Goal: Task Accomplishment & Management: Manage account settings

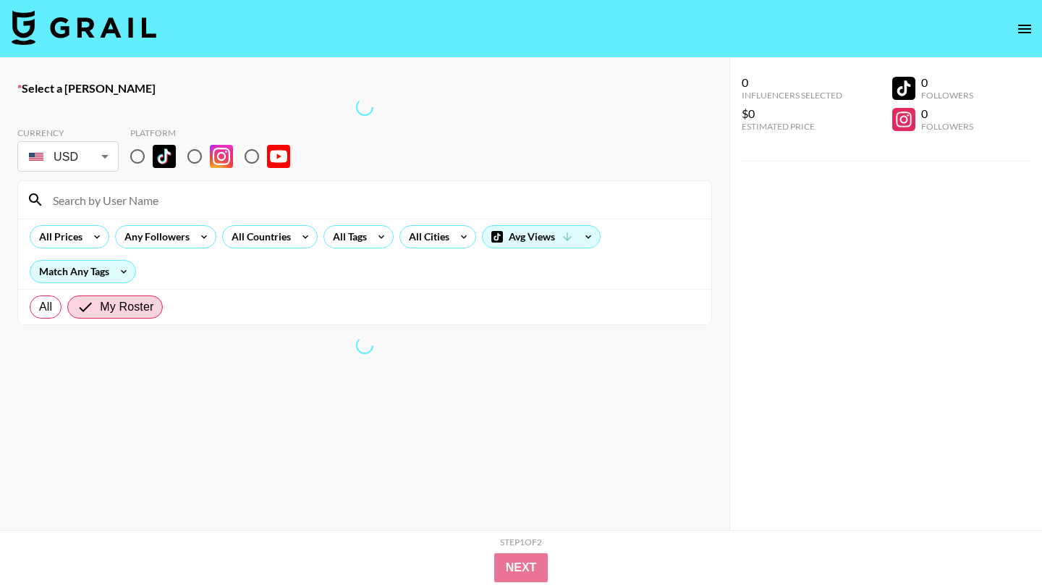
click at [1032, 27] on icon "open drawer" at bounding box center [1024, 28] width 17 height 17
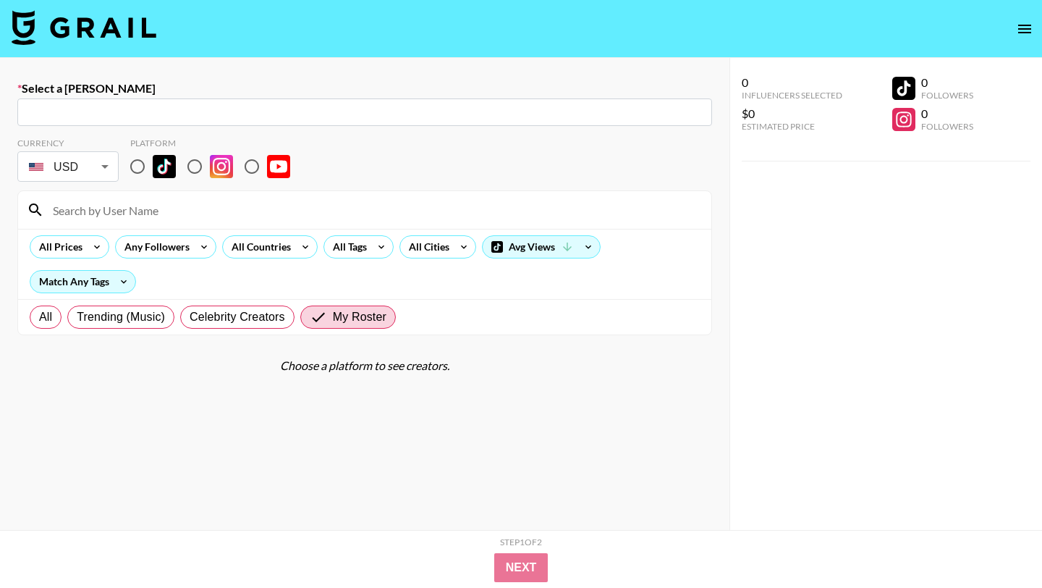
click at [120, 30] on img at bounding box center [84, 27] width 145 height 35
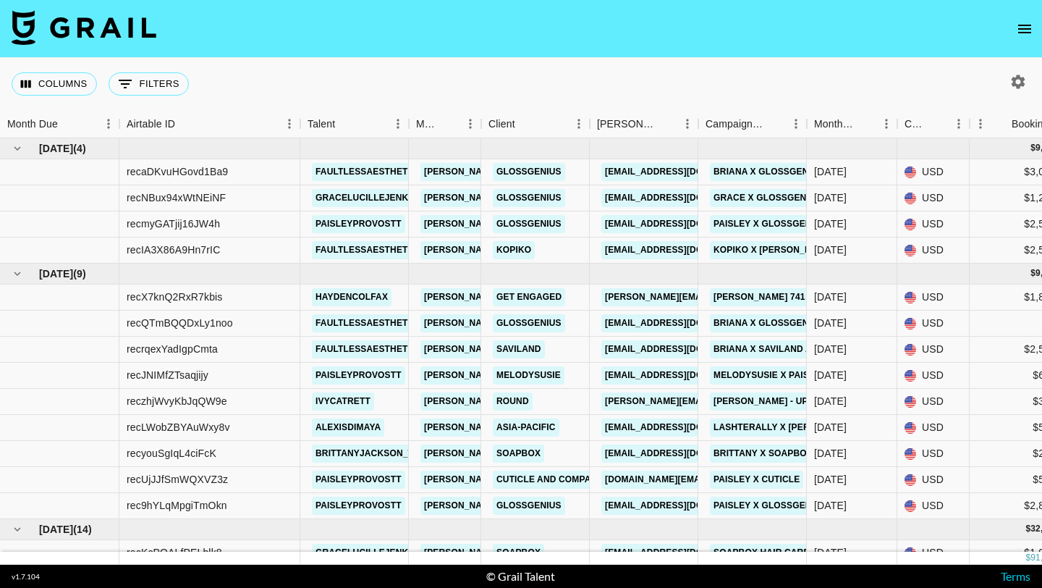
click at [166, 96] on div "Columns 0 Filters + Booking" at bounding box center [103, 84] width 183 height 52
click at [169, 91] on button "0 Filters" at bounding box center [149, 83] width 80 height 23
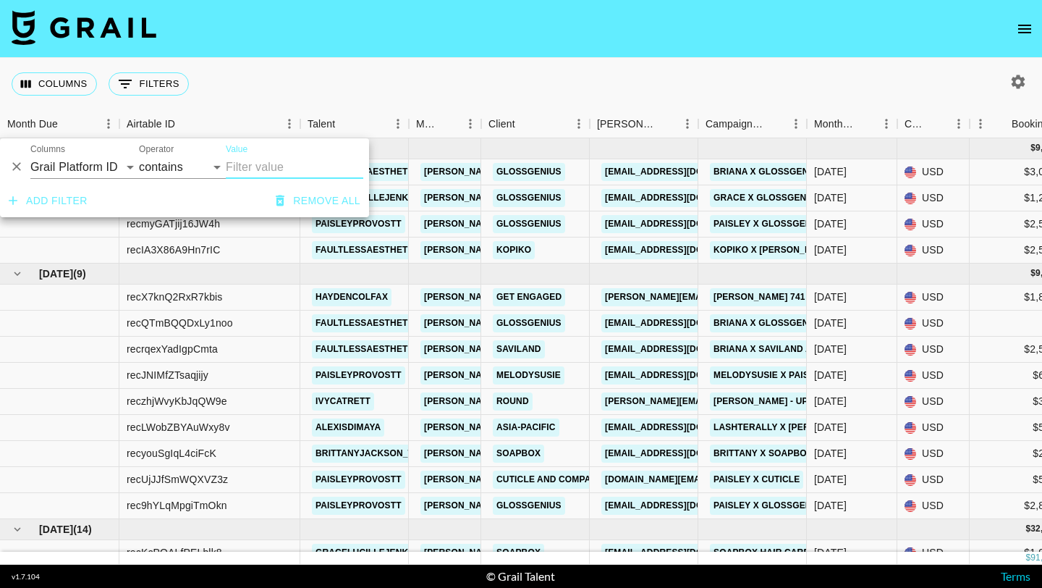
click at [271, 177] on input "Value" at bounding box center [294, 167] width 137 height 23
click at [192, 165] on select "contains equals starts with ends with is empty is not empty is any of" at bounding box center [182, 167] width 87 height 23
click at [246, 165] on input "Value" at bounding box center [294, 167] width 137 height 23
click at [446, 68] on div "Columns 0 Filters + Booking" at bounding box center [521, 84] width 1042 height 52
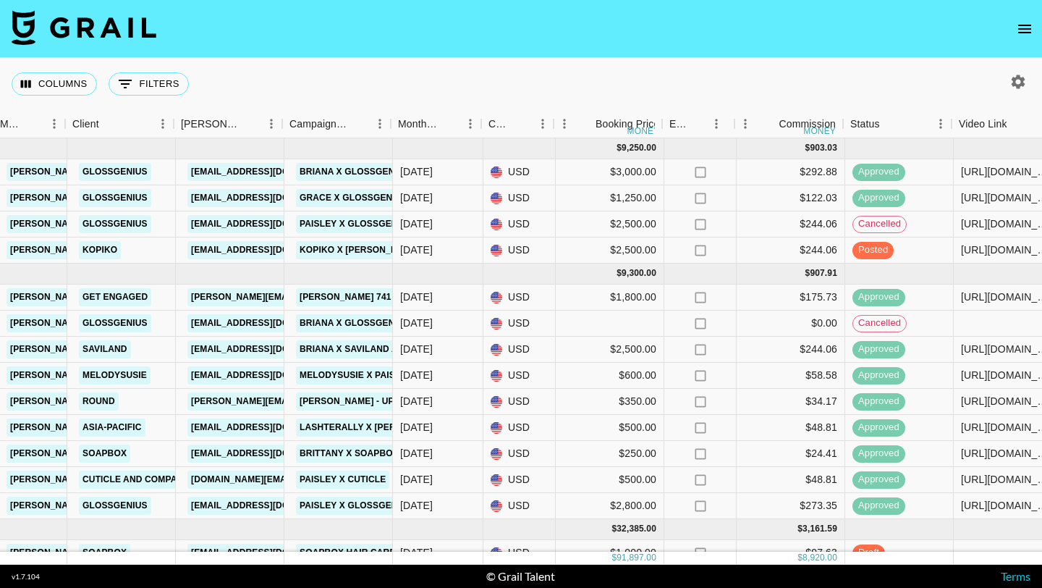
scroll to position [0, 418]
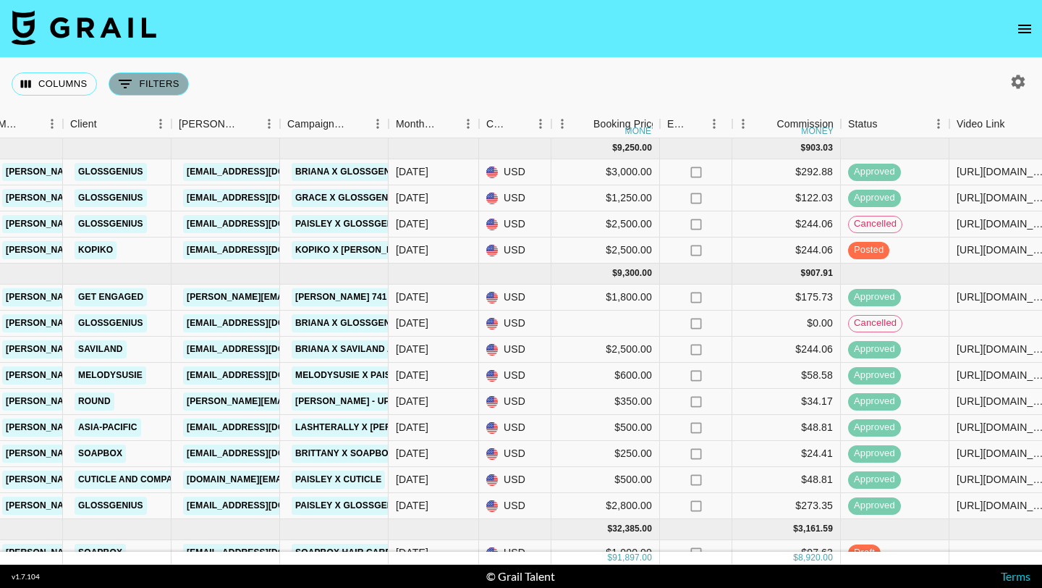
click at [166, 80] on button "0 Filters" at bounding box center [149, 83] width 80 height 23
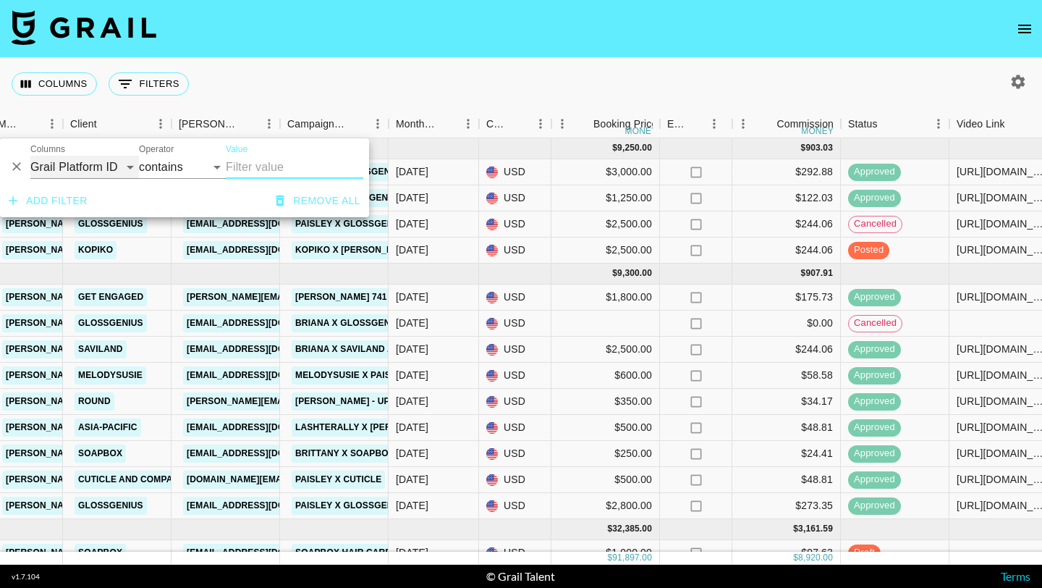
click at [107, 158] on select "Grail Platform ID Airtable ID Talent Manager Client [PERSON_NAME] Campaign (Typ…" at bounding box center [84, 167] width 109 height 23
select select "status"
select select "is"
click at [242, 166] on select "confirmed declined draft posted approved cancelled badDebt" at bounding box center [260, 167] width 69 height 23
select select "approved"
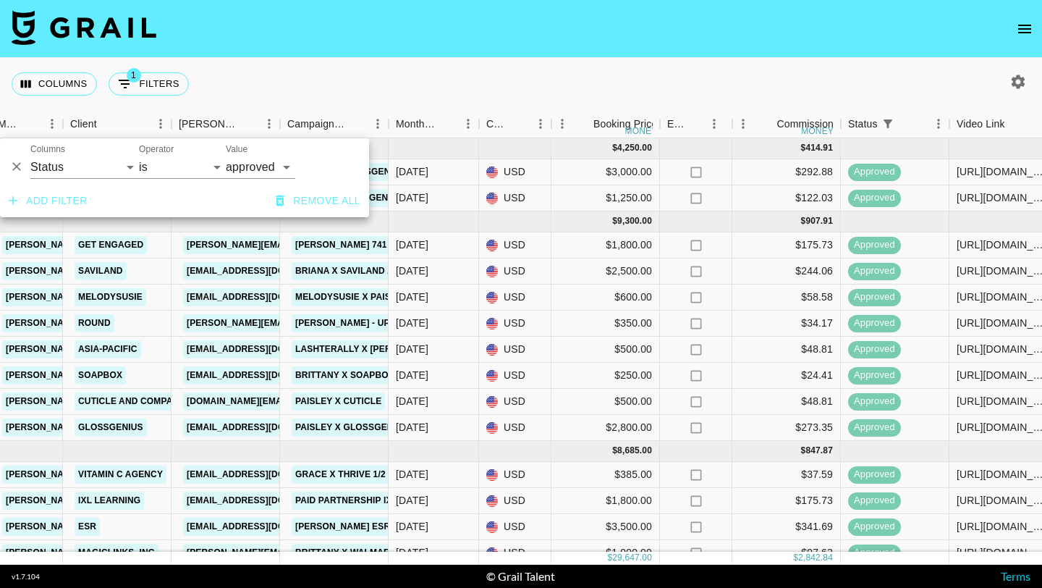
click at [572, 48] on nav at bounding box center [521, 29] width 1042 height 58
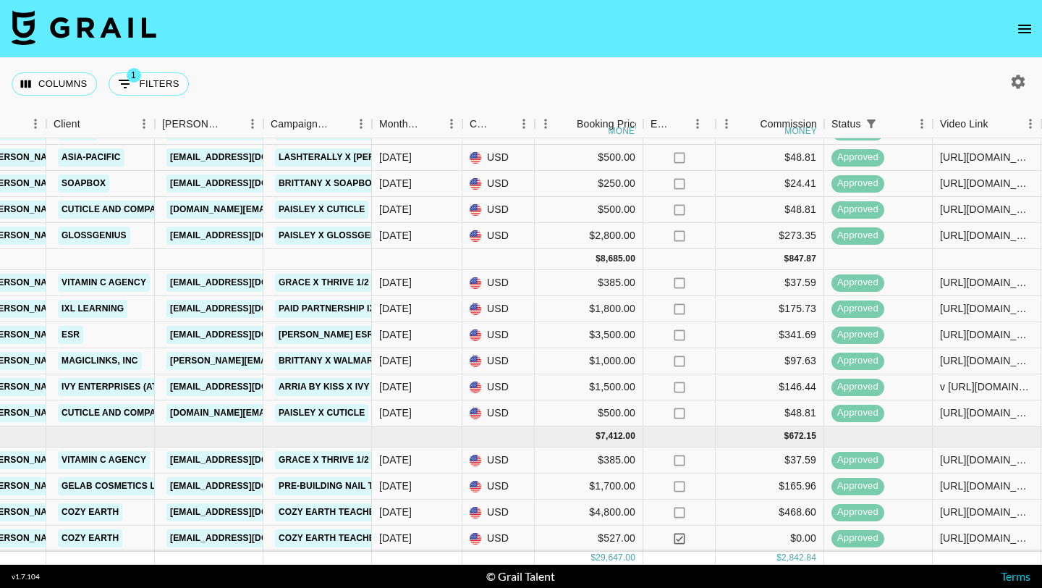
scroll to position [192, 434]
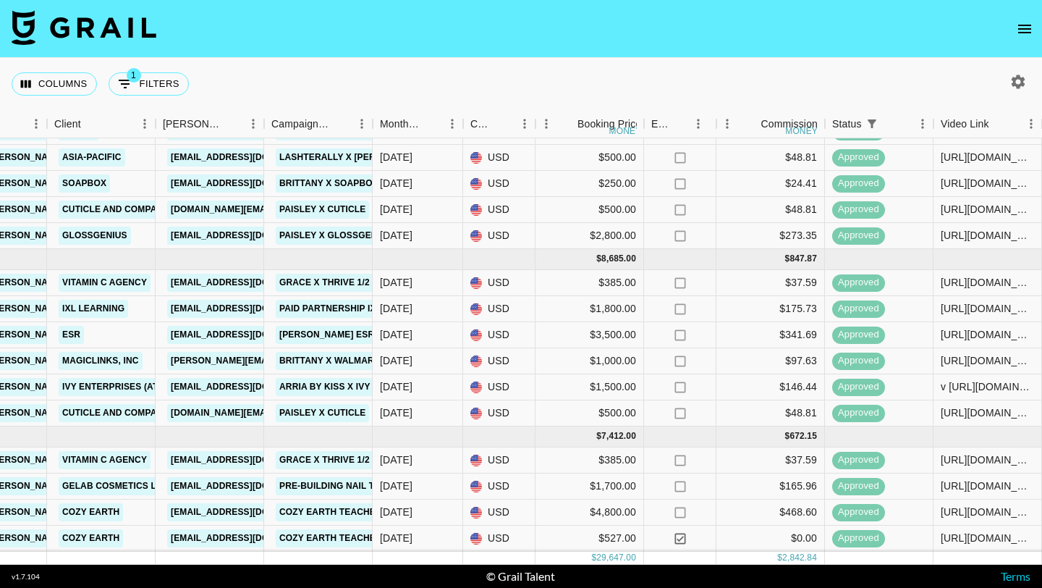
click at [89, 41] on img at bounding box center [84, 27] width 145 height 35
click at [175, 87] on button "1 Filters" at bounding box center [149, 83] width 80 height 23
select select "status"
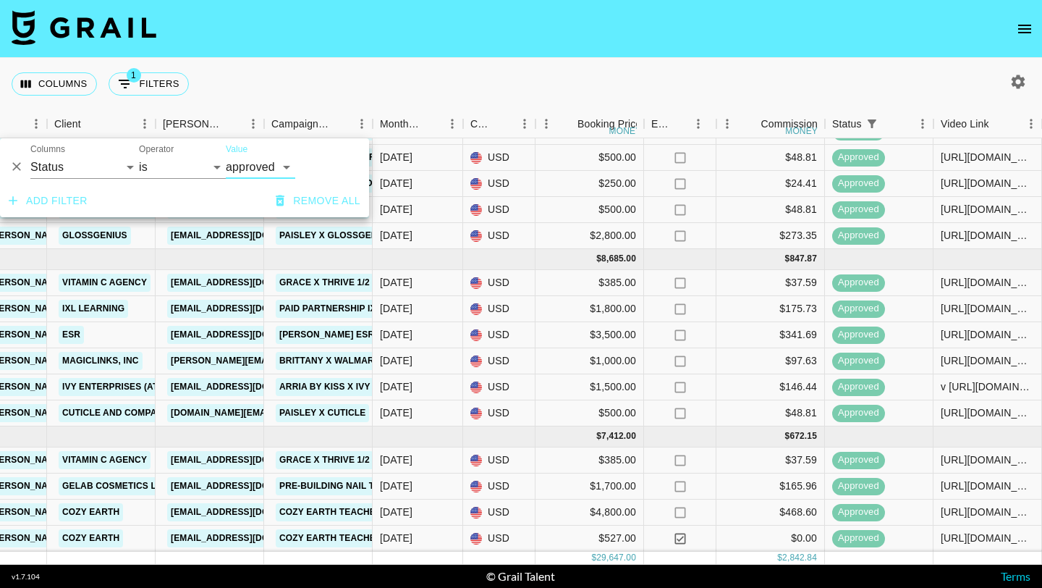
click at [277, 164] on select "confirmed declined draft posted approved cancelled badDebt" at bounding box center [260, 167] width 69 height 23
select select "draft"
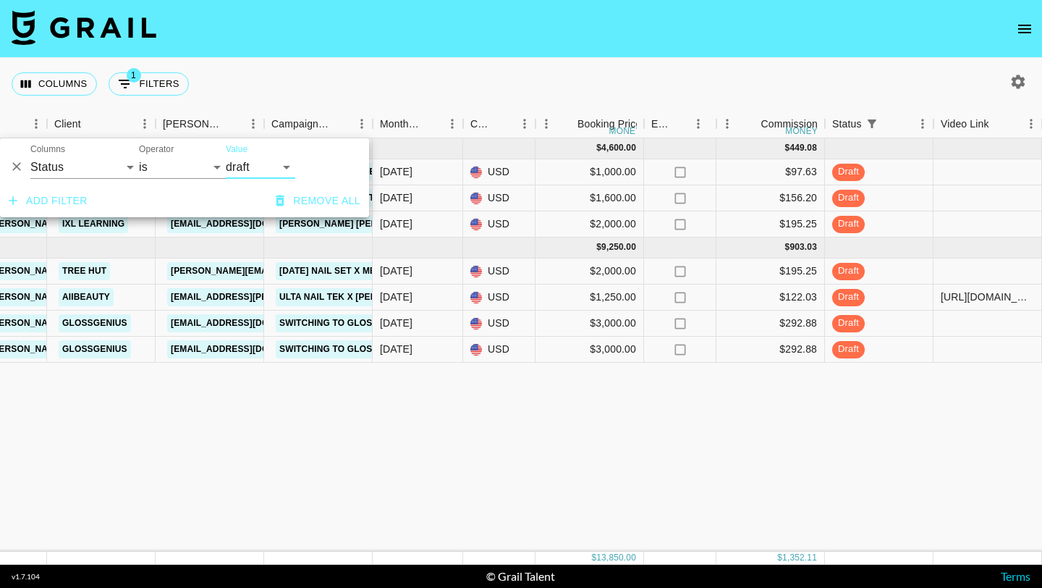
scroll to position [0, 434]
click at [638, 82] on div "Columns 1 Filters + Booking" at bounding box center [521, 84] width 1042 height 52
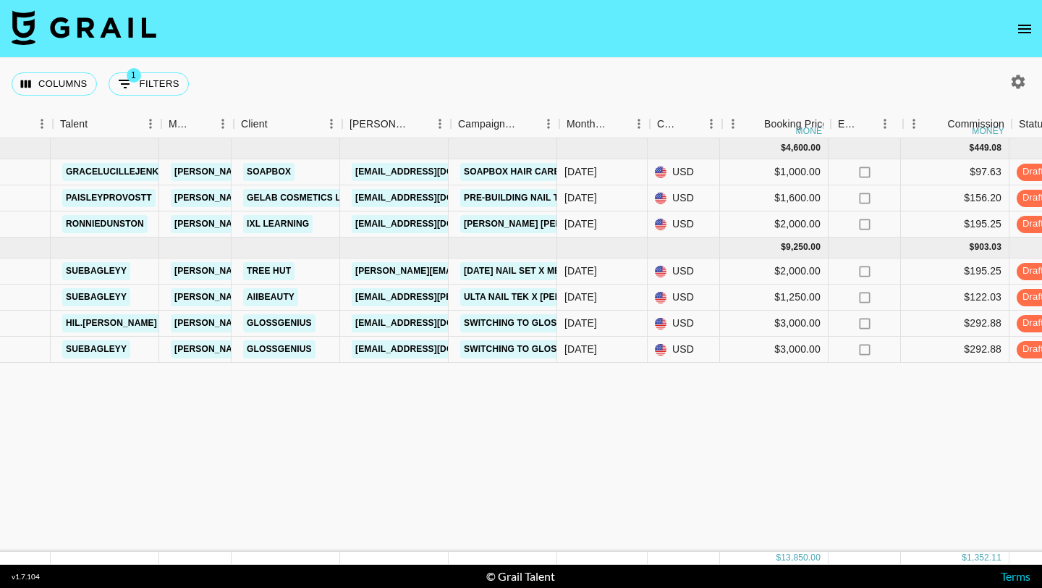
scroll to position [0, 246]
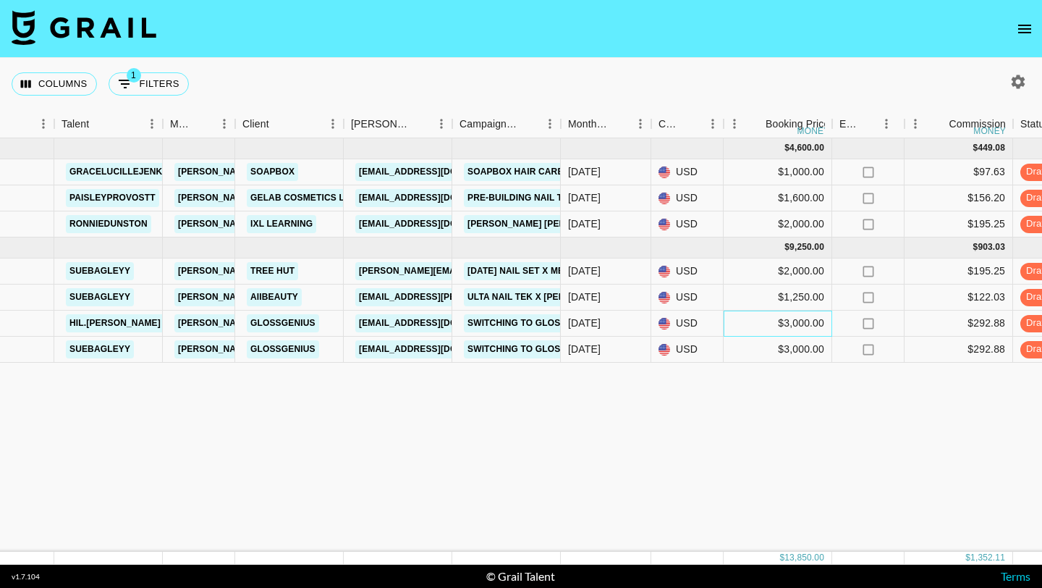
click at [795, 327] on div "$3,000.00" at bounding box center [778, 323] width 109 height 26
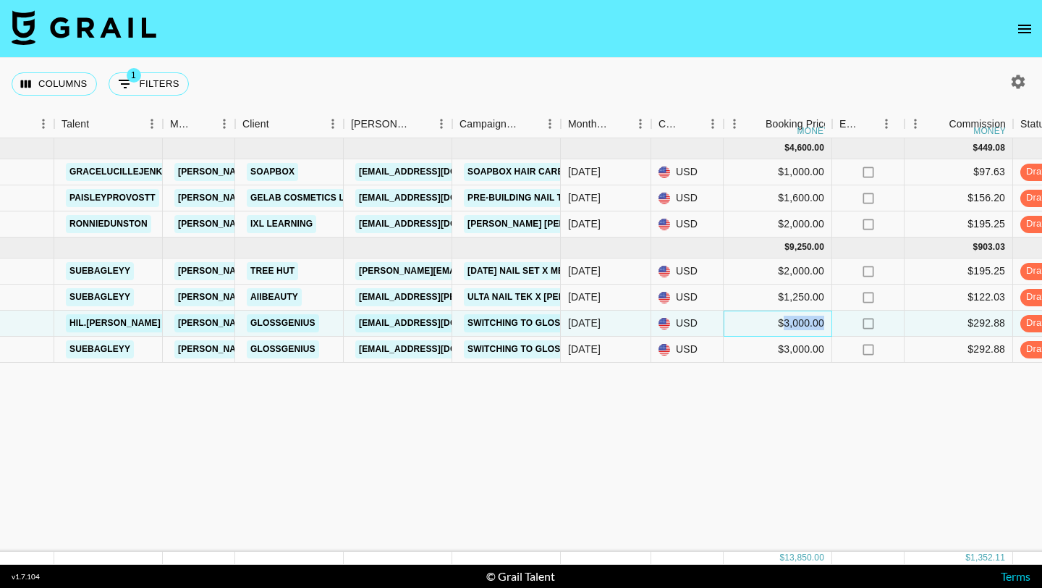
click at [795, 327] on div "$3,000.00" at bounding box center [778, 323] width 109 height 26
type input "3500"
click at [847, 412] on div "[DATE] ( 3 ) $ 4,600.00 $ 449.08 recKcPQALfPELblk8 gracelucillejenkins [PERSON_…" at bounding box center [955, 344] width 2403 height 413
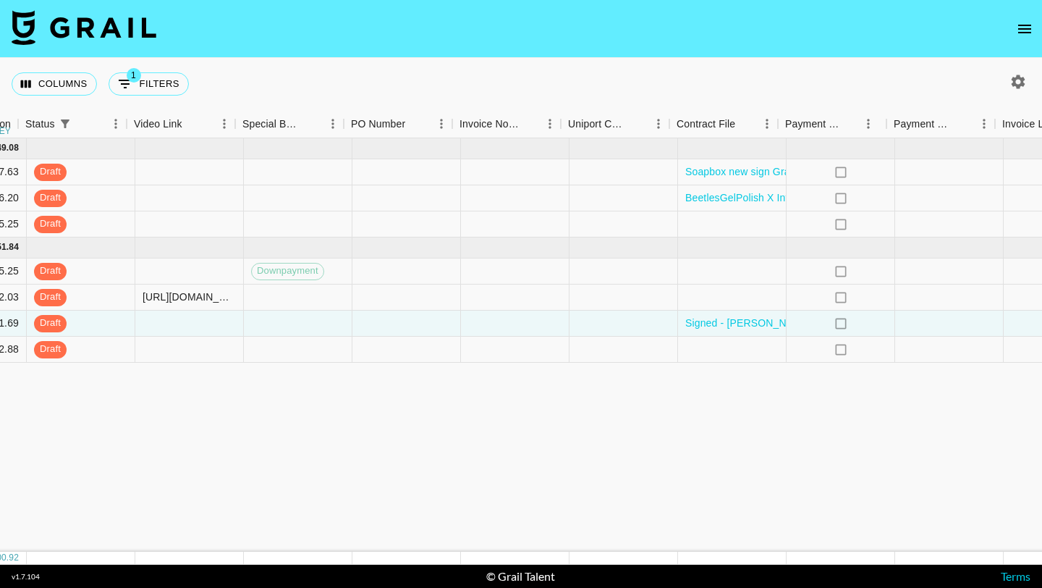
scroll to position [0, 1243]
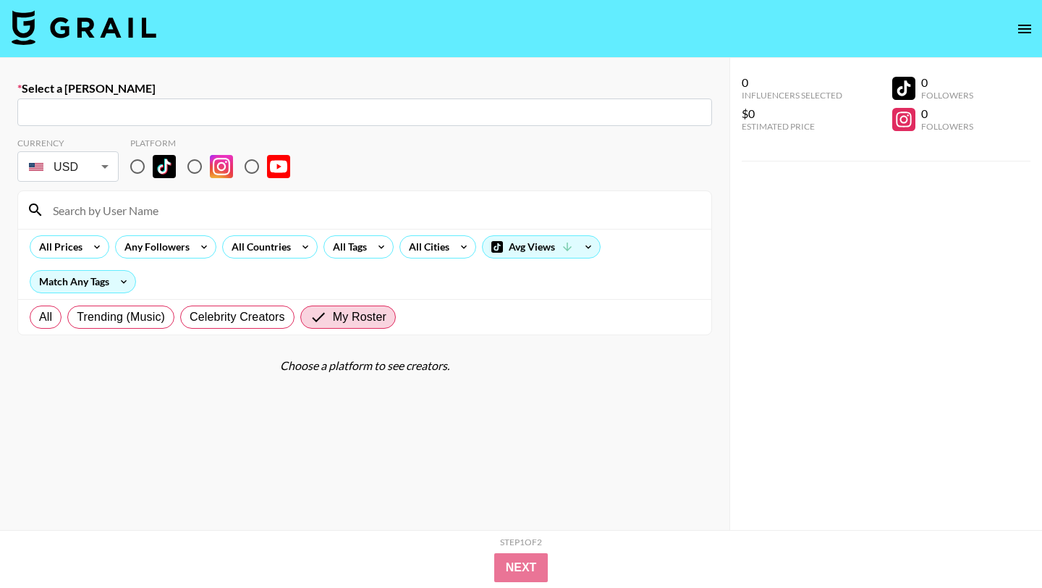
click at [122, 28] on img at bounding box center [84, 27] width 145 height 35
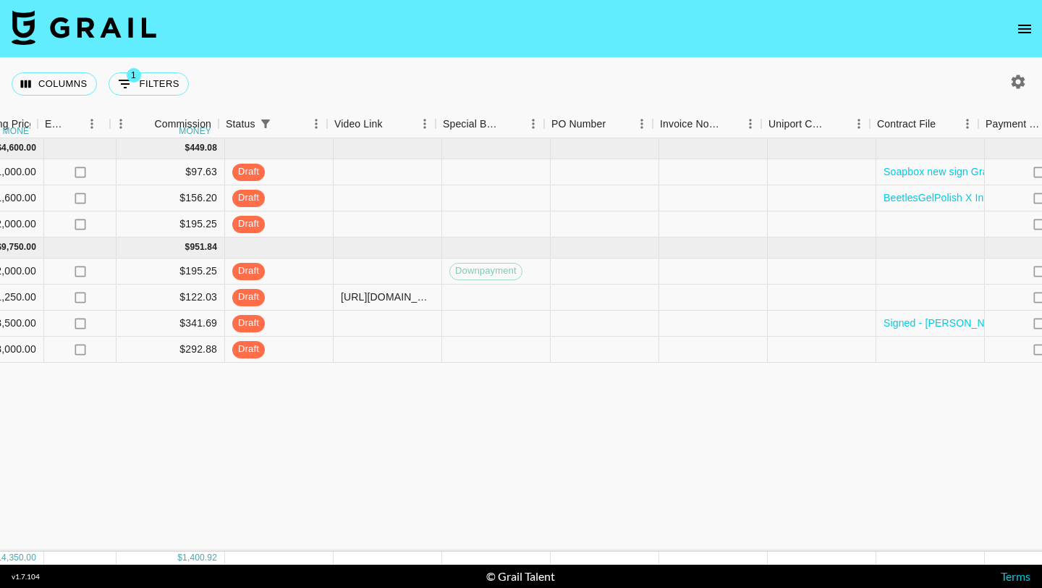
scroll to position [0, 1041]
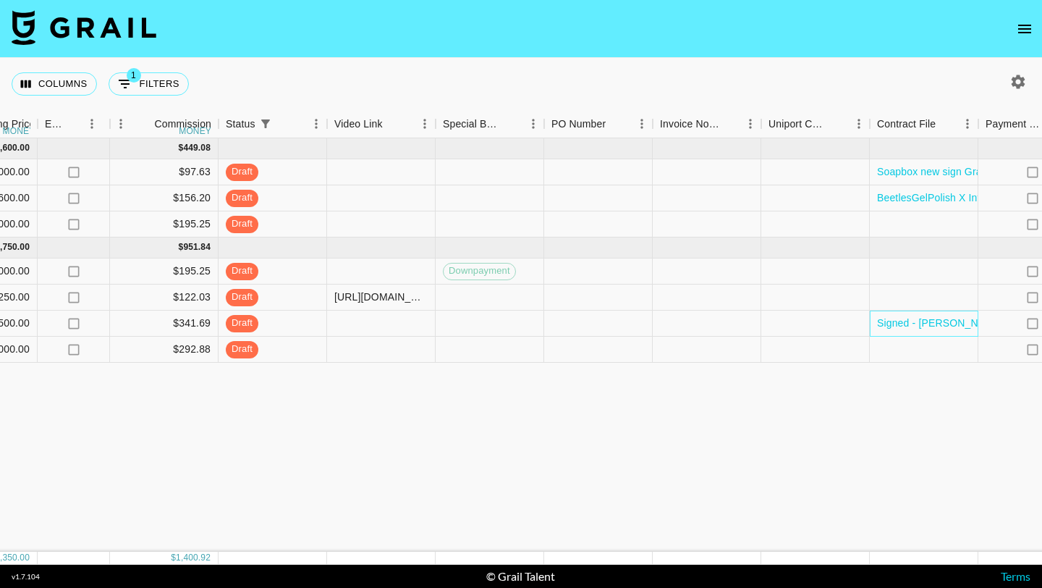
click at [924, 313] on div "Signed - [PERSON_NAME].pdf" at bounding box center [924, 323] width 109 height 26
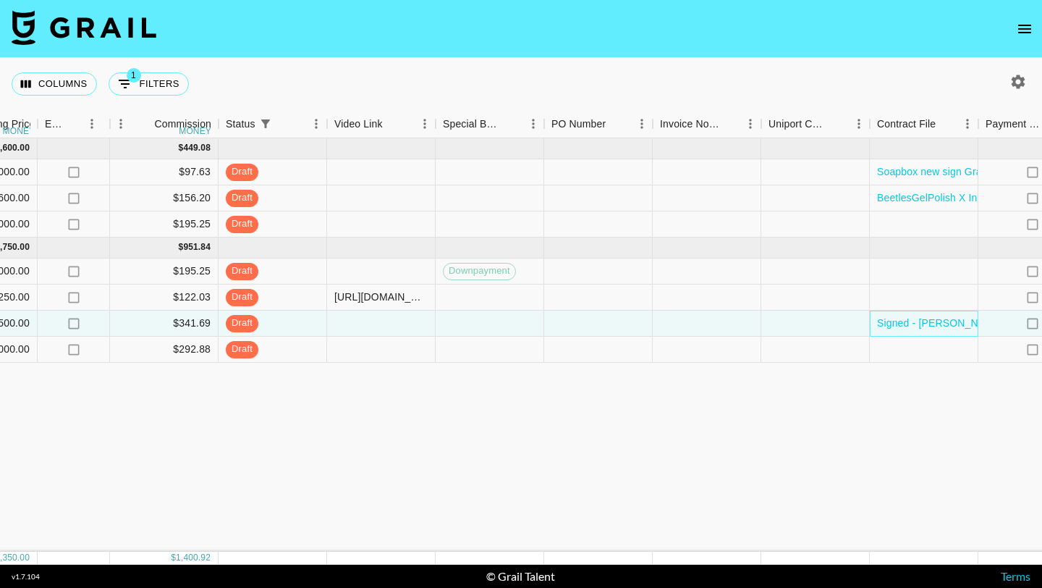
click at [948, 315] on div "Signed - [PERSON_NAME].pdf" at bounding box center [924, 323] width 109 height 26
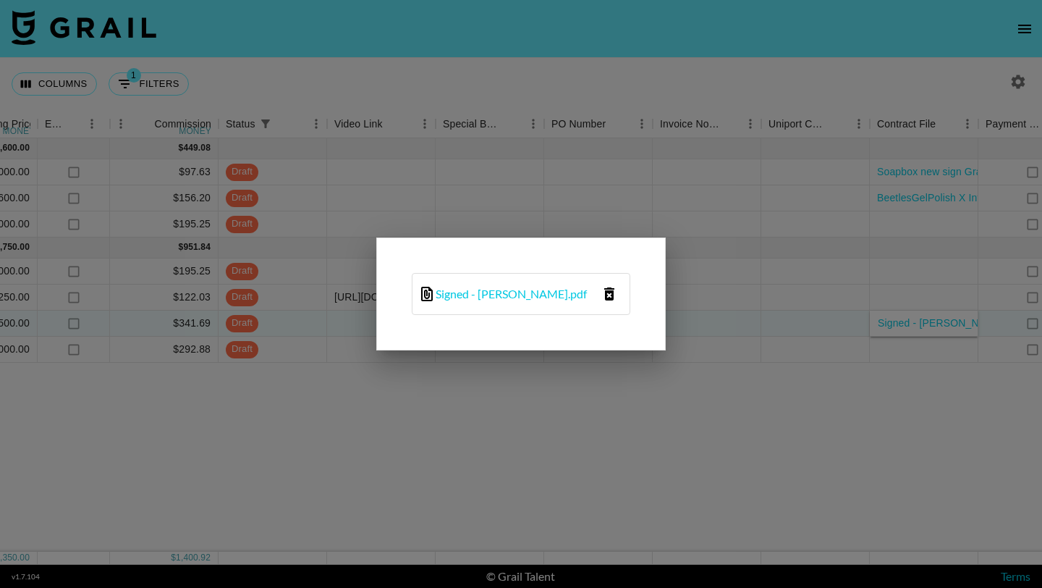
click at [609, 294] on icon "delete file" at bounding box center [609, 293] width 17 height 17
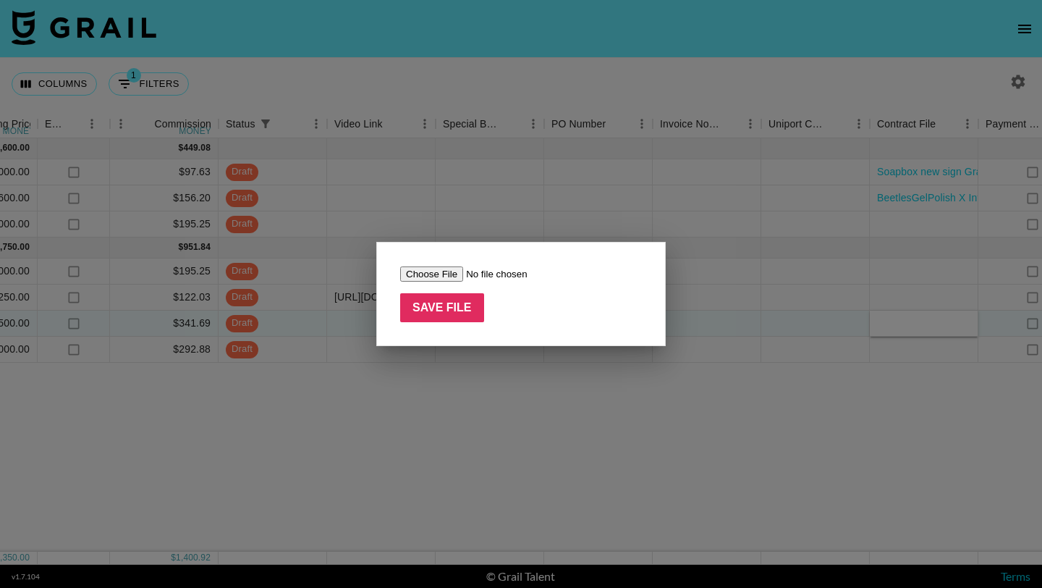
click at [449, 268] on input "file" at bounding box center [491, 273] width 183 height 15
type input "C:\fakepath\Creator Agreement_ Hilda.pdf"
click at [441, 310] on input "Save File" at bounding box center [442, 307] width 84 height 29
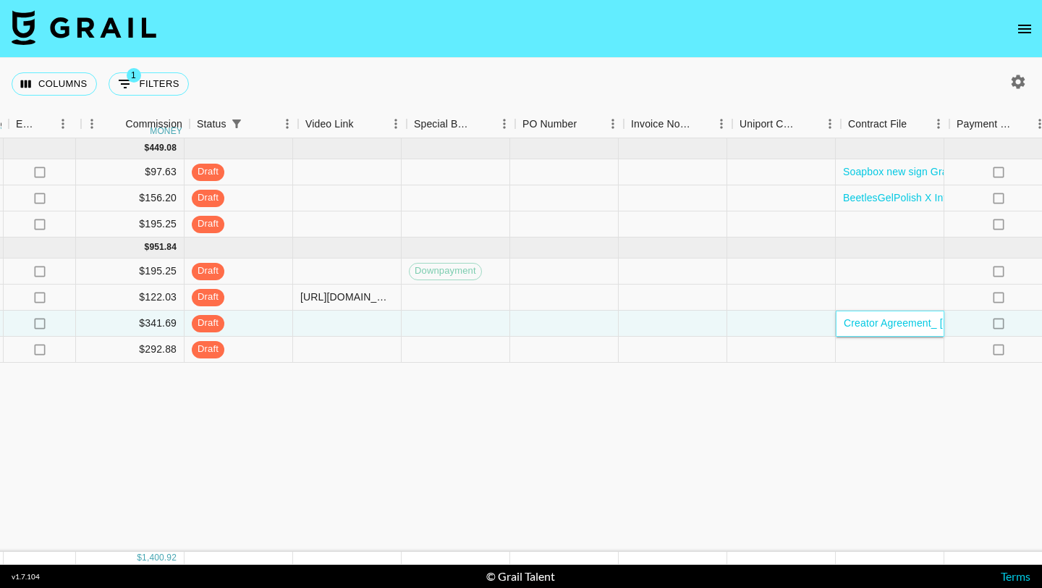
scroll to position [0, 1070]
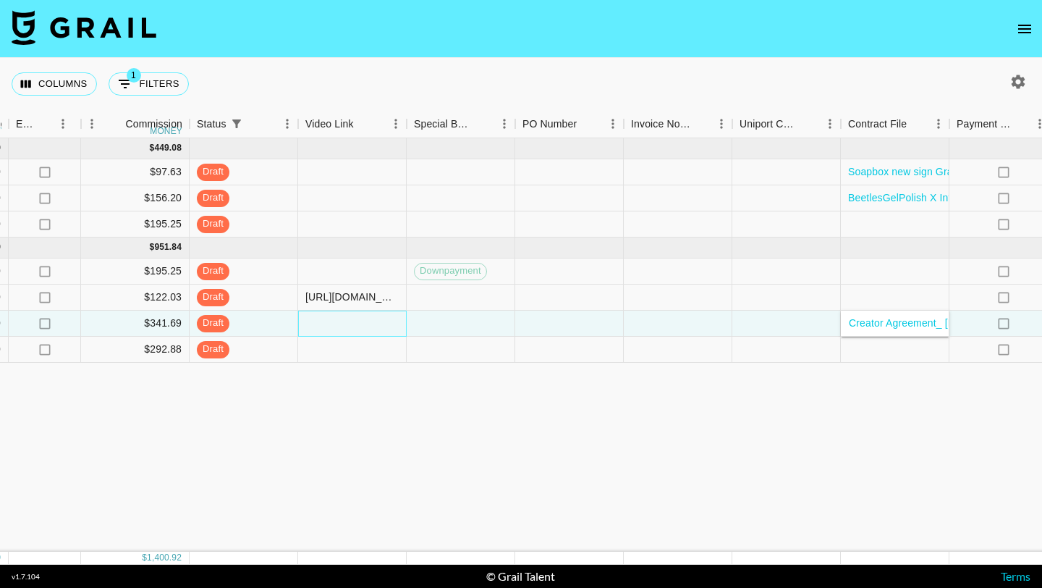
click at [370, 325] on div at bounding box center [352, 323] width 109 height 26
paste input "https://www.tiktok.com/@hil.custodio/video/7554905696743984414?_r=1&_t=ZT-905ZA…"
type input "https://www.tiktok.com/@hil.custodio/video/7554905696743984414?_r=1&_t=ZT-905ZA…"
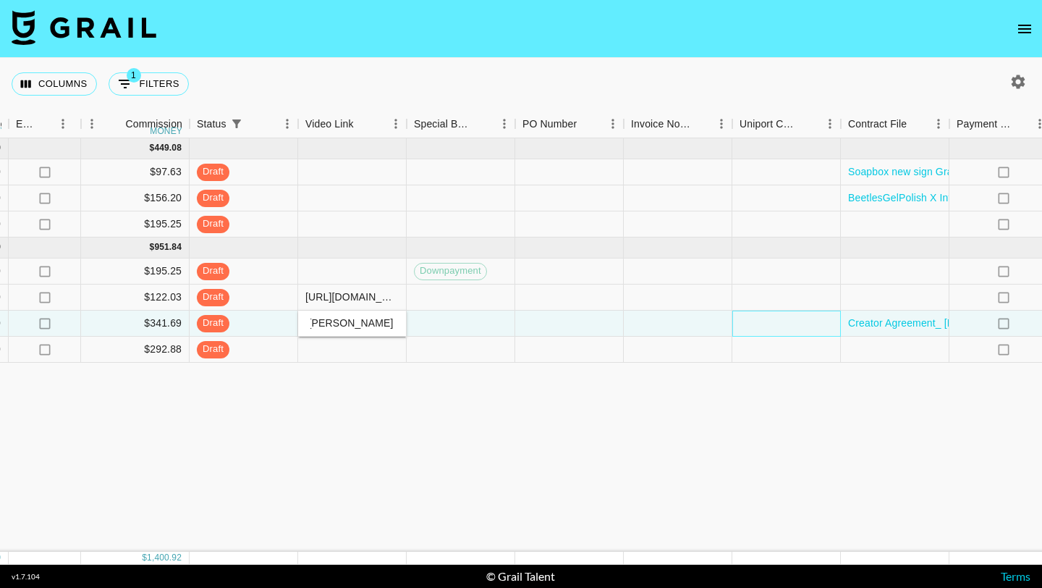
click at [733, 331] on div at bounding box center [786, 323] width 109 height 26
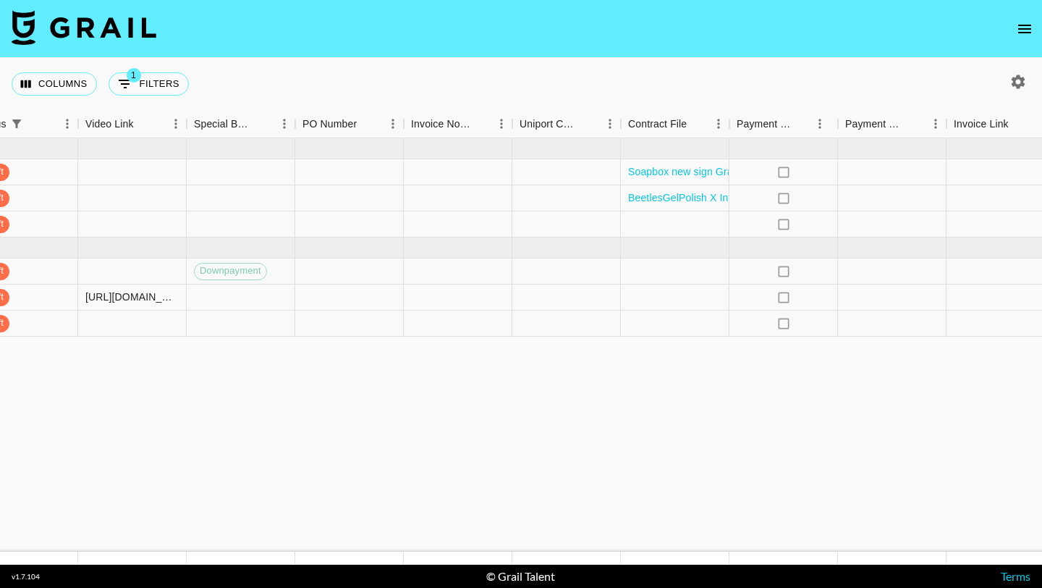
scroll to position [0, 1360]
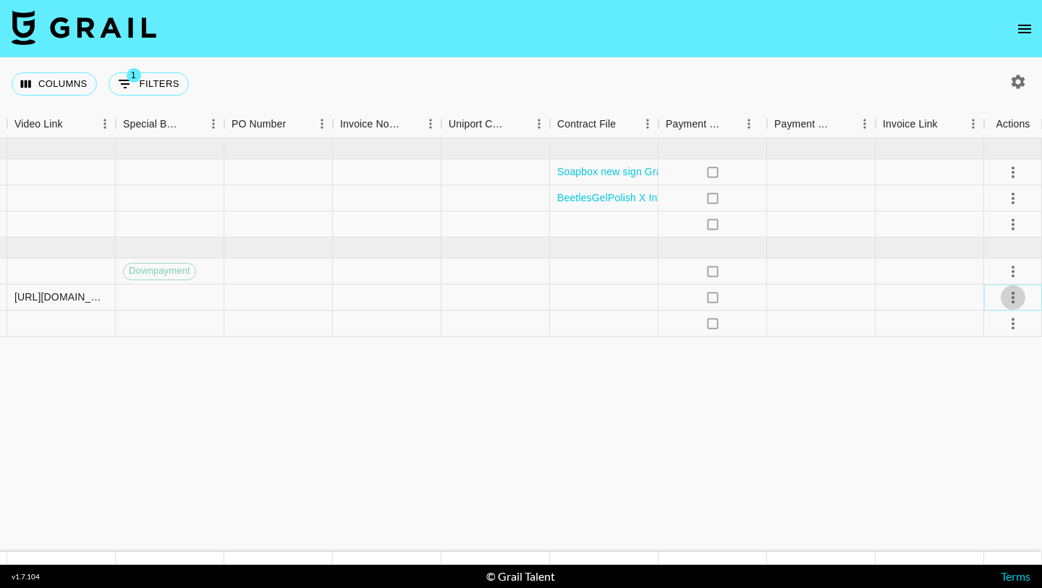
click at [1015, 297] on icon "select merge strategy" at bounding box center [1012, 297] width 17 height 17
click at [1017, 429] on li "Approve" at bounding box center [995, 433] width 94 height 26
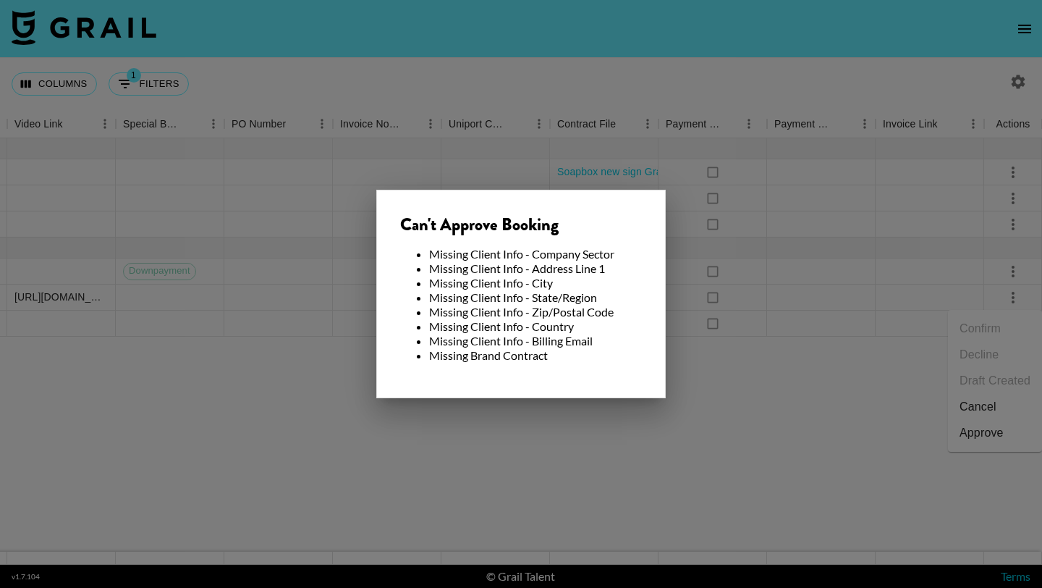
click at [847, 380] on div at bounding box center [521, 294] width 1042 height 588
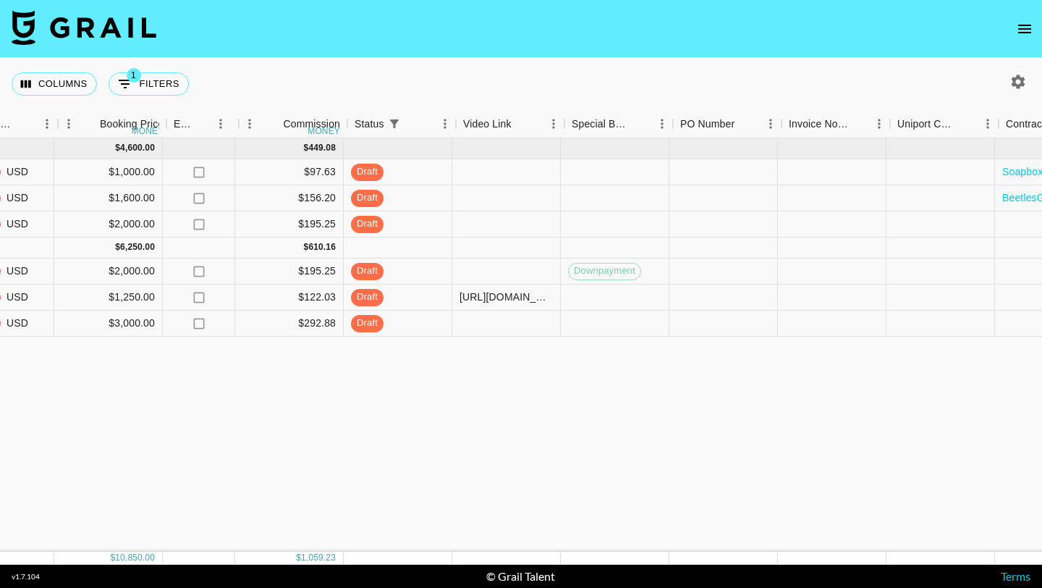
scroll to position [0, 923]
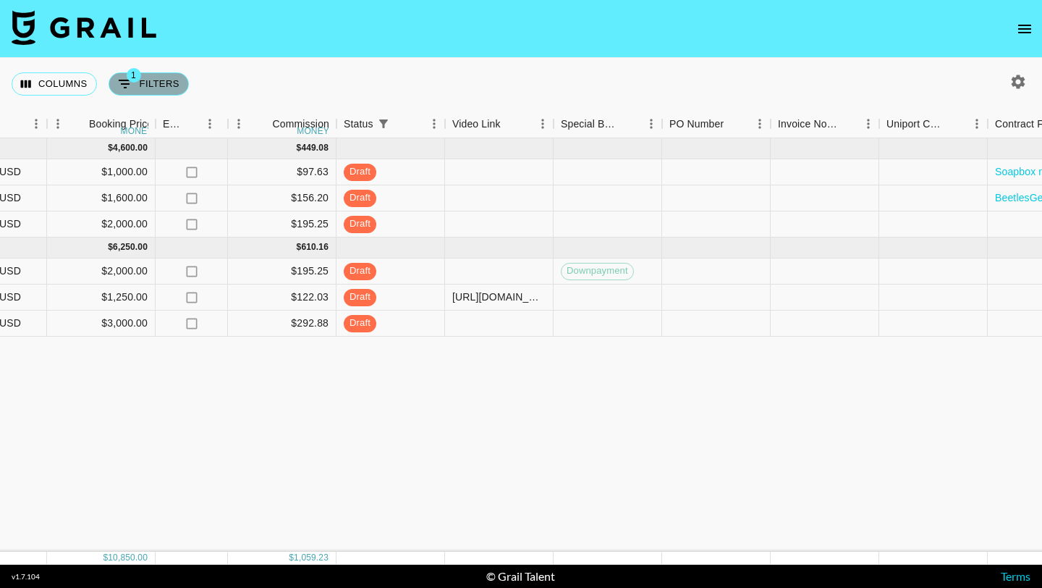
click at [149, 88] on button "1 Filters" at bounding box center [149, 83] width 80 height 23
select select "status"
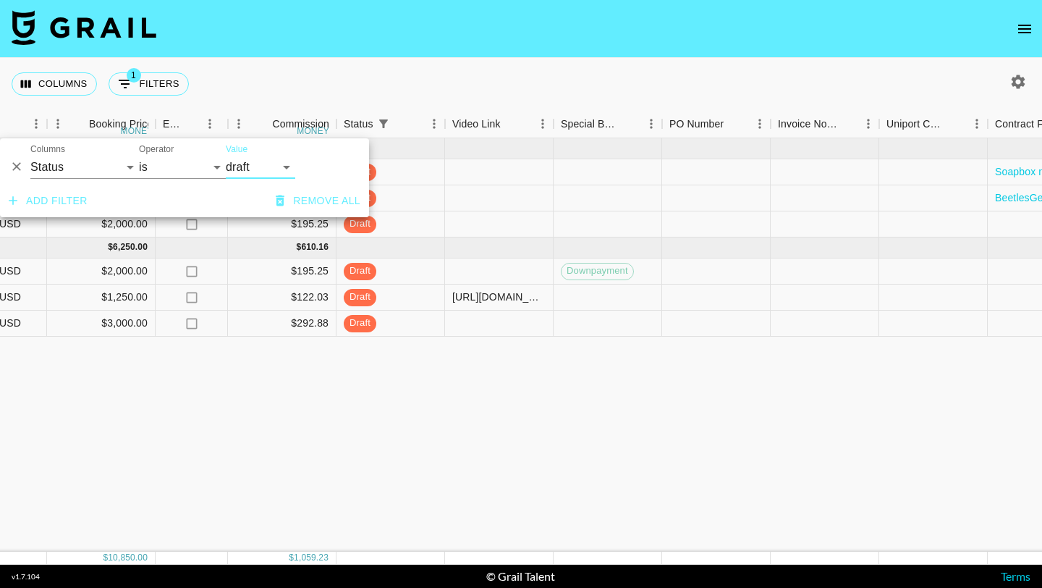
click at [258, 168] on select "confirmed declined draft posted approved cancelled badDebt" at bounding box center [260, 167] width 69 height 23
select select "confirmed"
